Goal: Navigation & Orientation: Find specific page/section

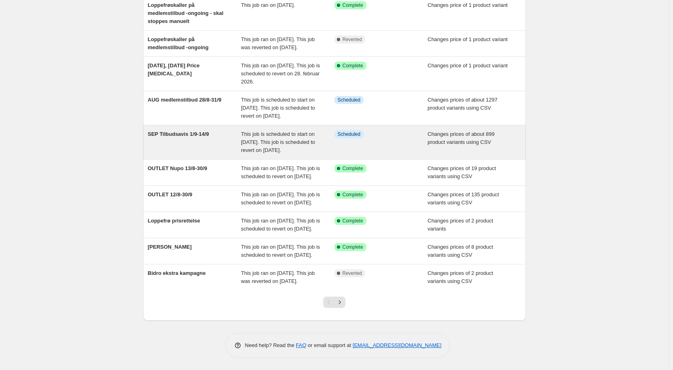
scroll to position [121, 0]
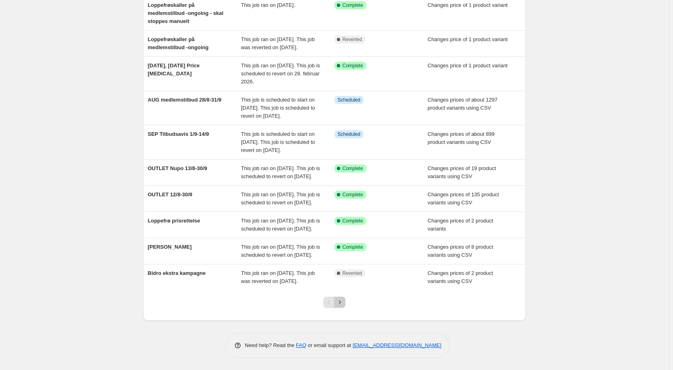
click at [344, 306] on icon "Next" at bounding box center [340, 302] width 8 height 8
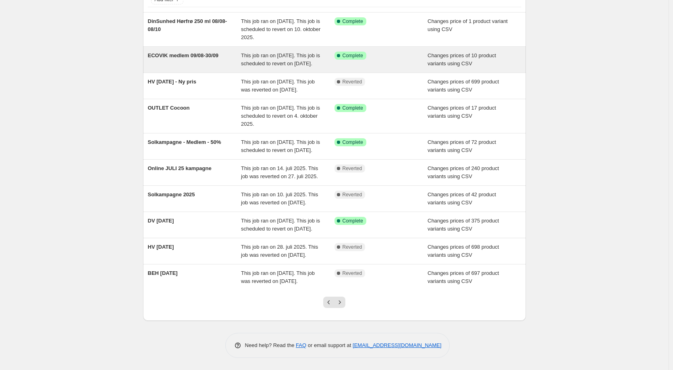
scroll to position [118, 0]
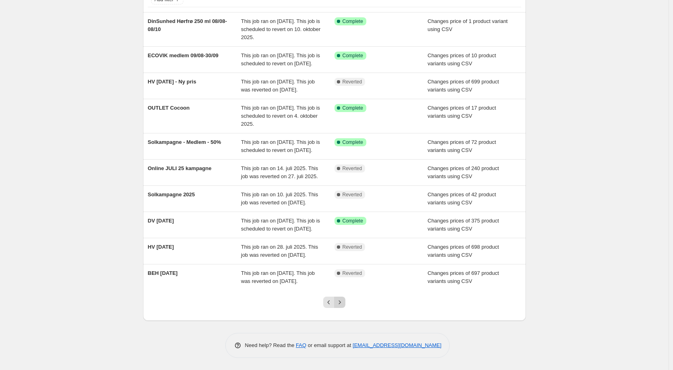
click at [343, 306] on icon "Next" at bounding box center [340, 302] width 8 height 8
